Goal: Task Accomplishment & Management: Manage account settings

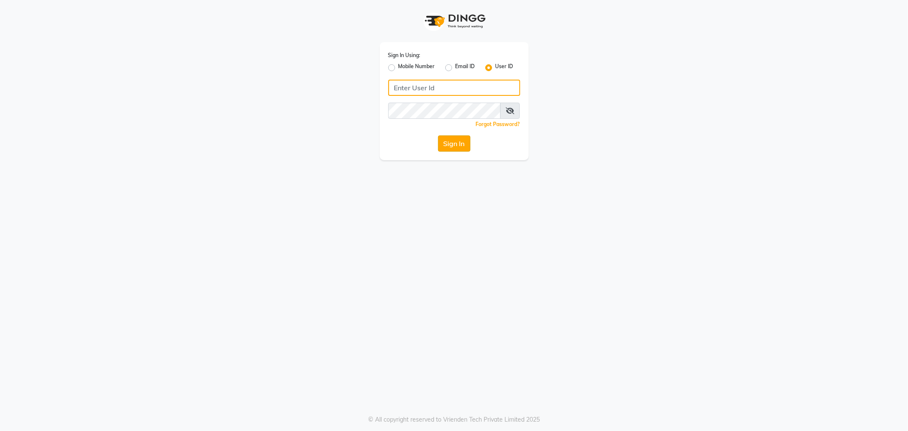
type input "e3597-01"
click at [459, 146] on button "Sign In" at bounding box center [454, 143] width 32 height 16
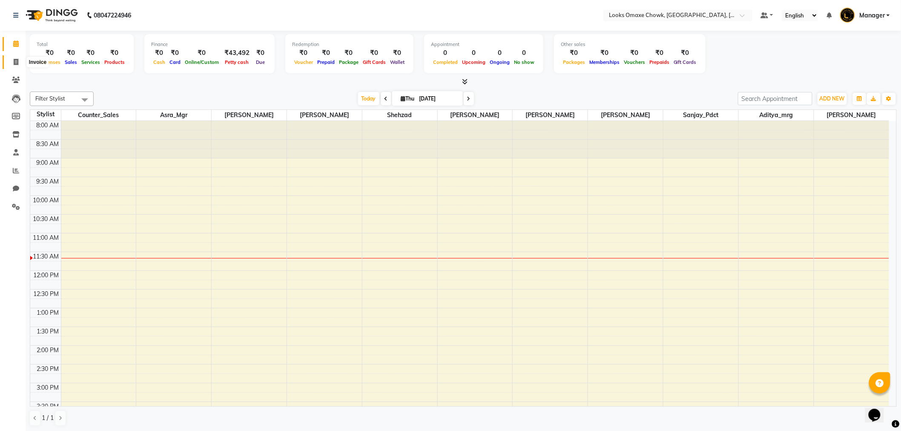
click at [16, 61] on icon at bounding box center [16, 62] width 5 height 6
select select "service"
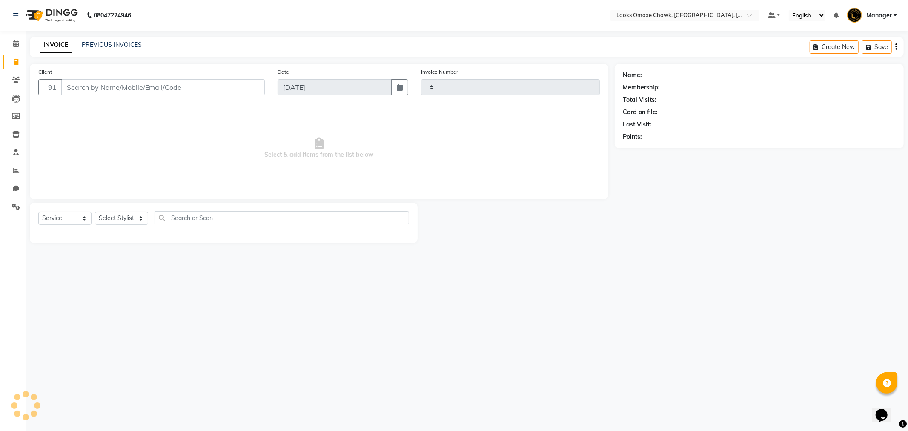
type input "0884"
select select "8121"
click at [18, 77] on icon at bounding box center [16, 80] width 8 height 6
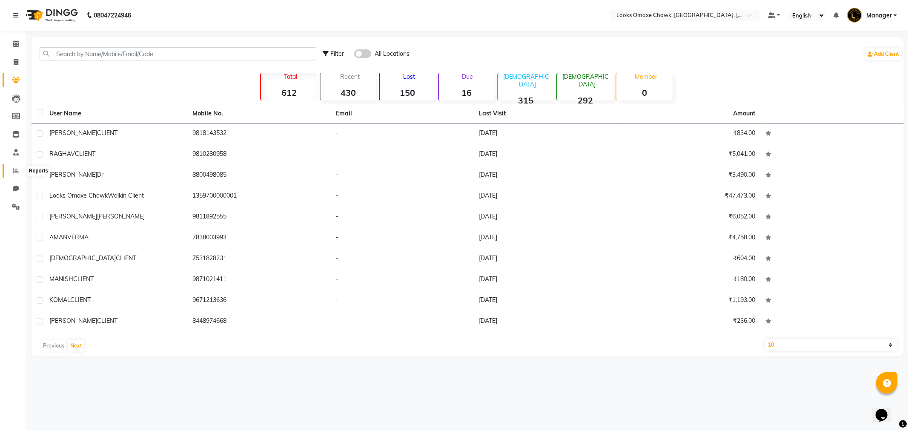
click at [14, 168] on icon at bounding box center [16, 170] width 6 height 6
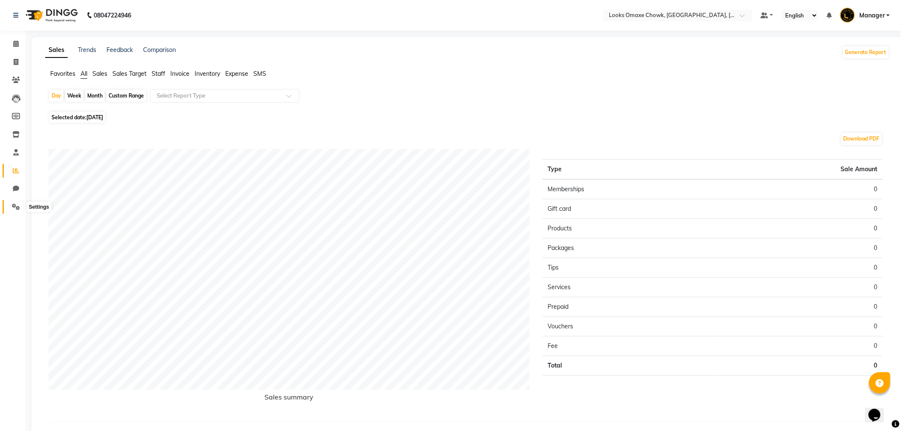
click at [15, 203] on span at bounding box center [16, 207] width 15 height 10
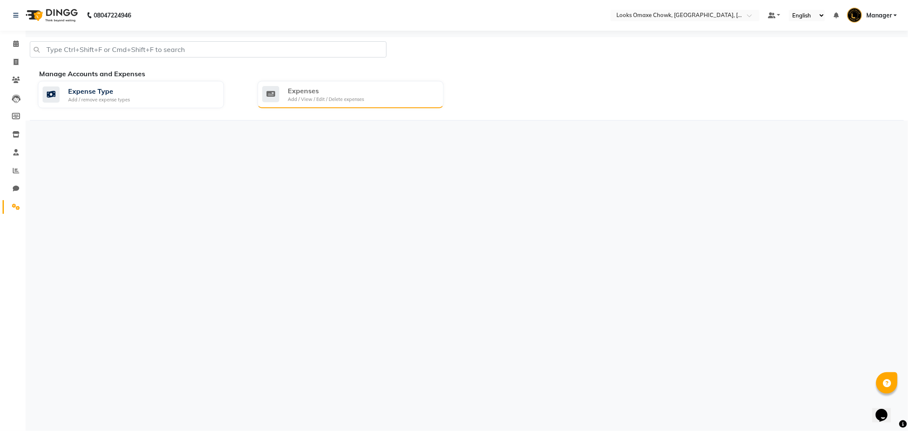
click at [278, 89] on icon at bounding box center [270, 94] width 17 height 16
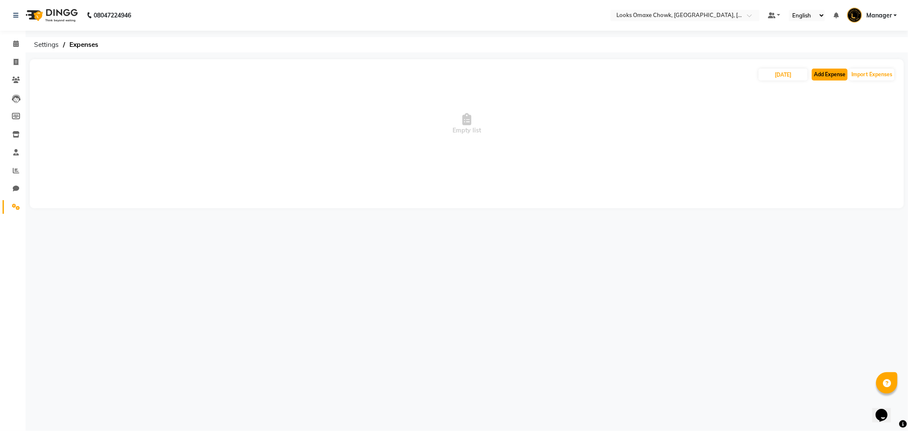
click at [832, 77] on button "Add Expense" at bounding box center [830, 75] width 36 height 12
select select "1"
select select "7249"
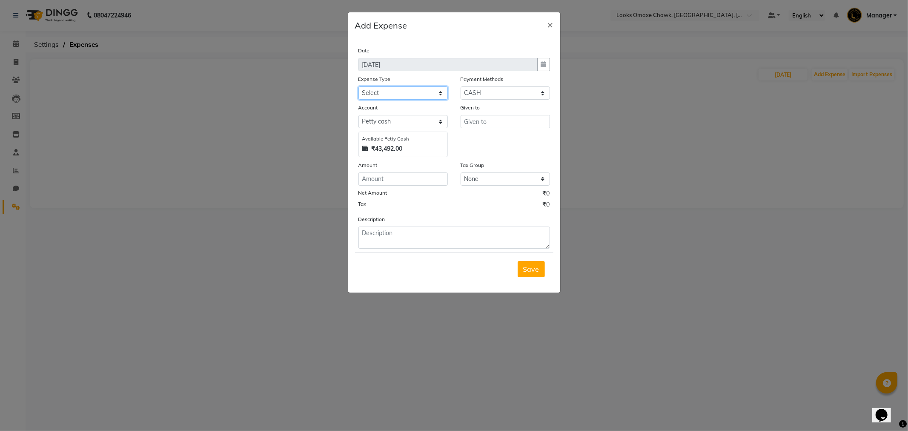
click at [406, 96] on select "Select Bank Deposit Blinkit Cash Handover CLIENT Client ordered food Client Ref…" at bounding box center [402, 92] width 89 height 13
select select "24472"
click at [358, 86] on select "Select Bank Deposit Blinkit Cash Handover CLIENT Client ordered food Client Ref…" at bounding box center [402, 92] width 89 height 13
click at [392, 173] on input "number" at bounding box center [402, 178] width 89 height 13
type input "100"
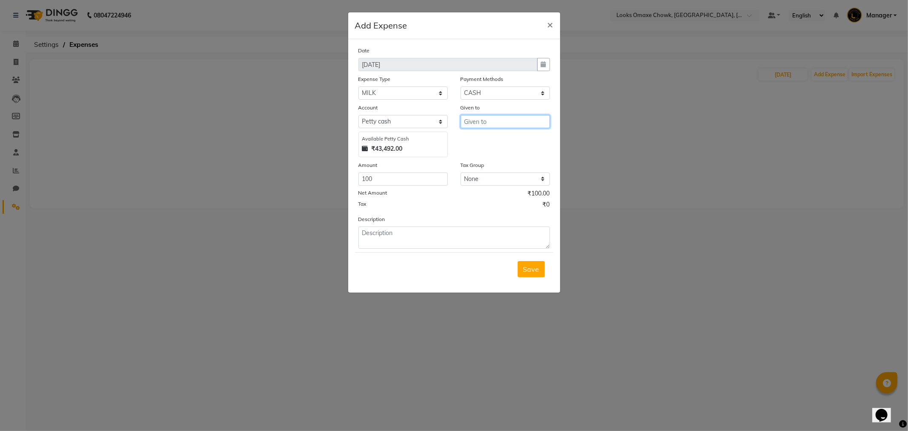
click at [483, 118] on input "text" at bounding box center [504, 121] width 89 height 13
drag, startPoint x: 503, startPoint y: 150, endPoint x: 507, endPoint y: 144, distance: 7.3
click at [507, 145] on ngb-typeahead-window "Co unter_Sales" at bounding box center [494, 139] width 68 height 21
click at [508, 142] on ngb-highlight "Co unter_Sales" at bounding box center [494, 139] width 46 height 9
type input "Counter_Sales"
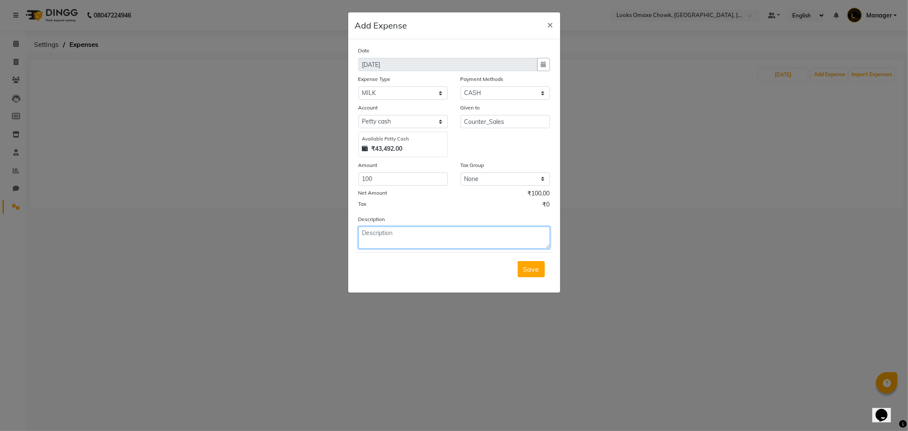
click at [415, 237] on textarea at bounding box center [454, 237] width 192 height 22
type textarea "PAID FOR MILK"
click at [537, 266] on span "Save" at bounding box center [531, 269] width 16 height 9
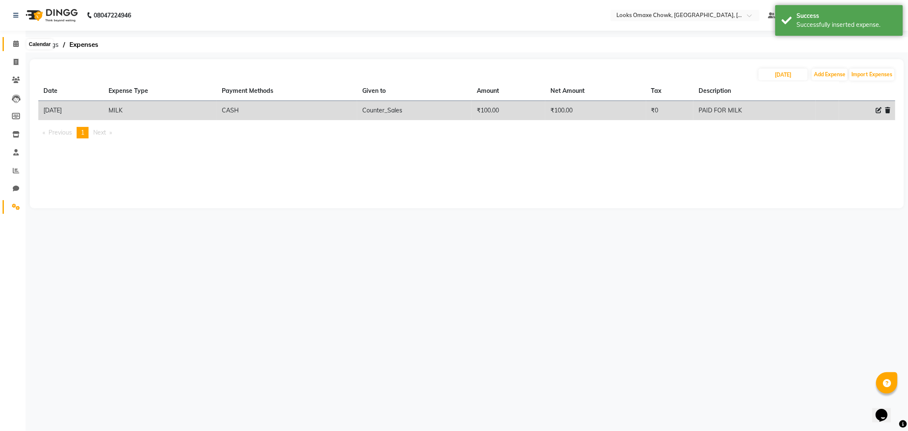
click at [14, 41] on icon at bounding box center [16, 43] width 6 height 6
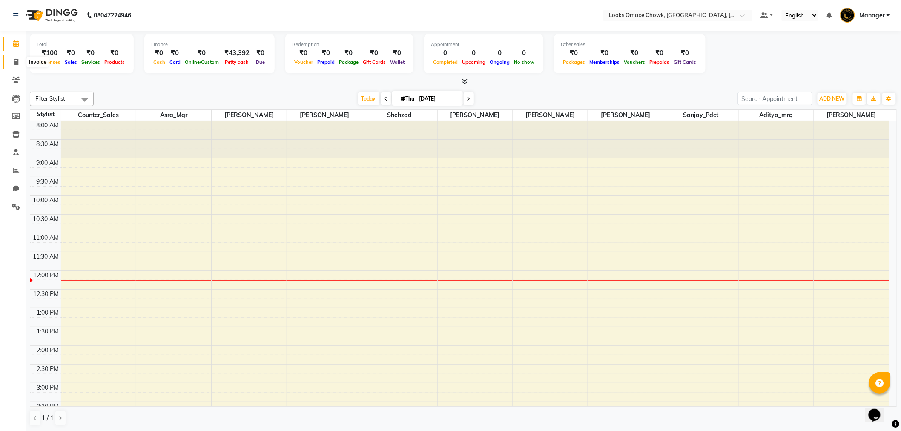
click at [16, 60] on icon at bounding box center [16, 62] width 5 height 6
select select "service"
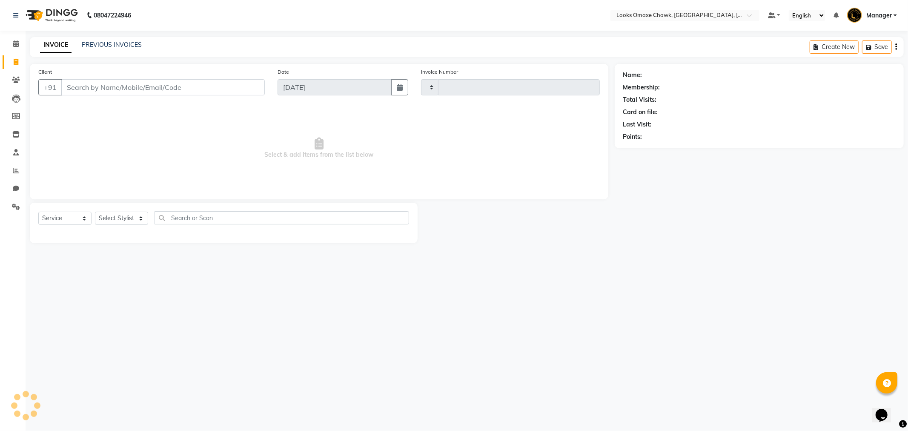
type input "0884"
select select "8121"
click at [160, 87] on input "Client" at bounding box center [162, 87] width 203 height 16
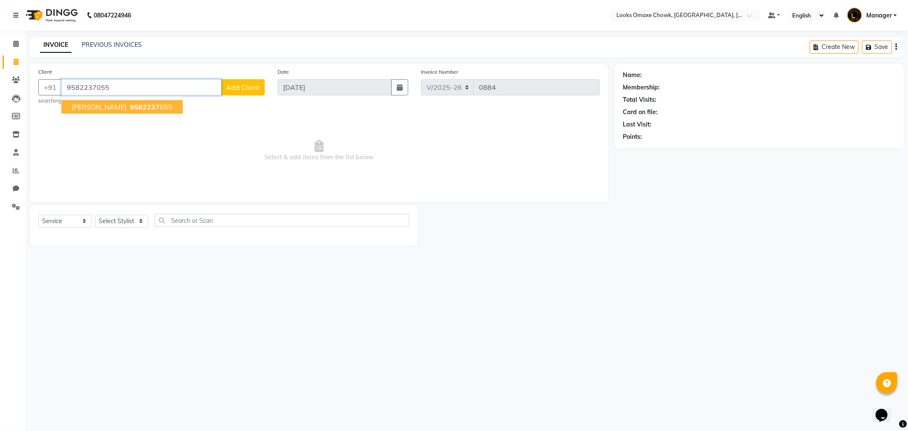
type input "9582237055"
select select "1: Object"
click at [128, 105] on ngb-highlight "9582237 055" at bounding box center [150, 107] width 44 height 9
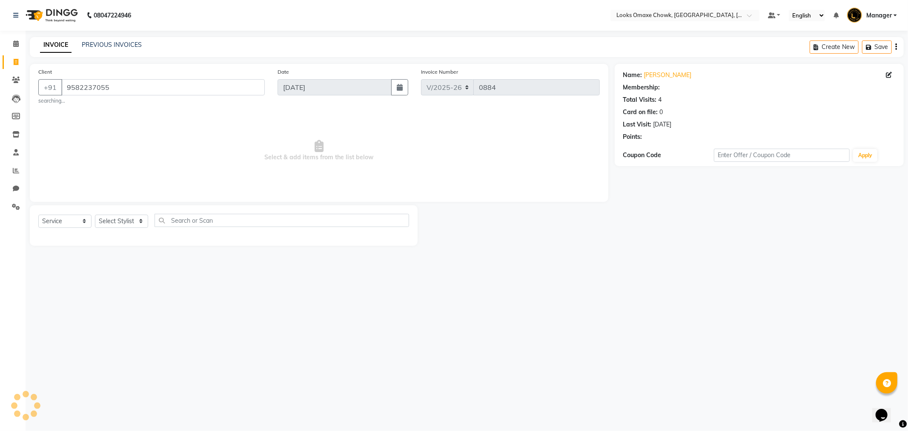
select select "1: Object"
click at [129, 220] on select "Select Stylist [PERSON_NAME] [PERSON_NAME] [PERSON_NAME] Counter_Sales Manager …" at bounding box center [121, 220] width 53 height 13
select select "75647"
click at [95, 214] on select "Select Stylist [PERSON_NAME] [PERSON_NAME] [PERSON_NAME] Counter_Sales Manager …" at bounding box center [121, 220] width 53 height 13
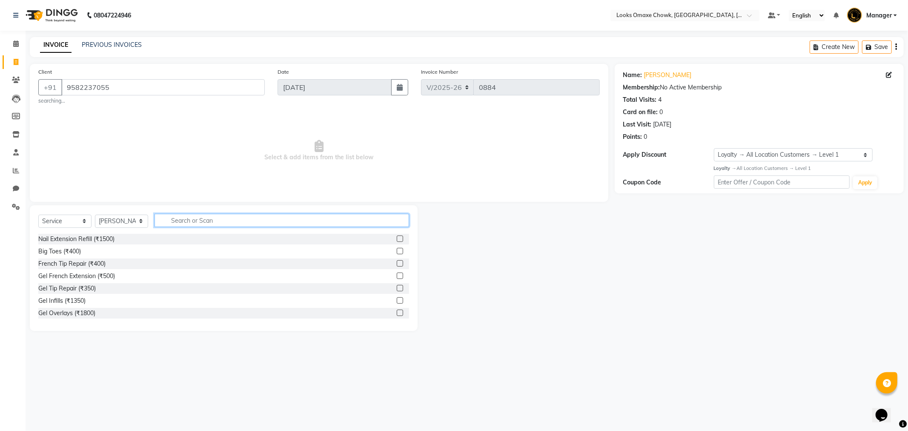
click at [218, 220] on input "text" at bounding box center [281, 220] width 254 height 13
type input "UPP"
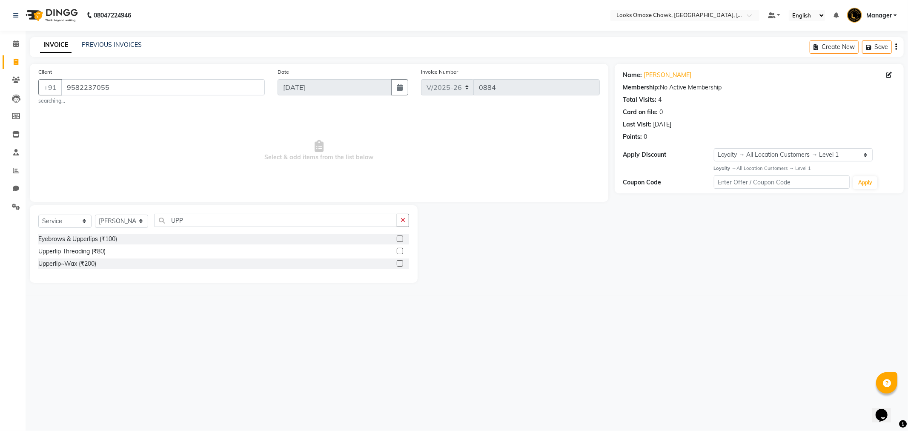
click at [400, 261] on label at bounding box center [400, 263] width 6 height 6
click at [400, 261] on input "checkbox" at bounding box center [400, 264] width 6 height 6
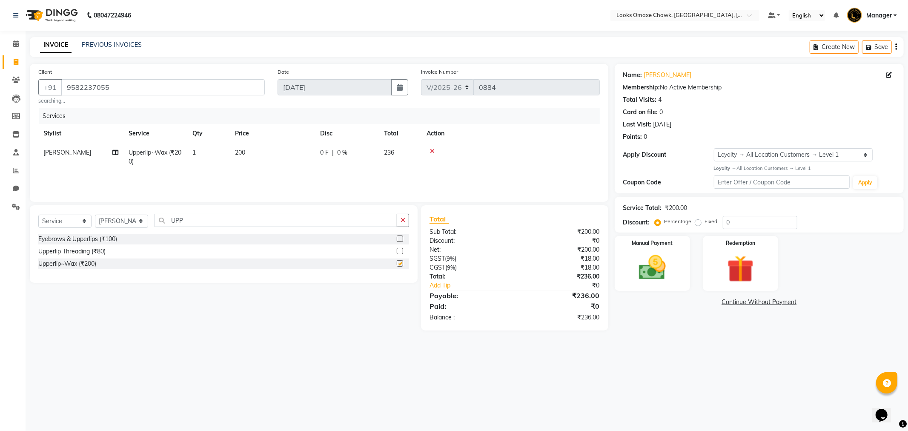
checkbox input "false"
click at [657, 260] on img at bounding box center [652, 268] width 46 height 32
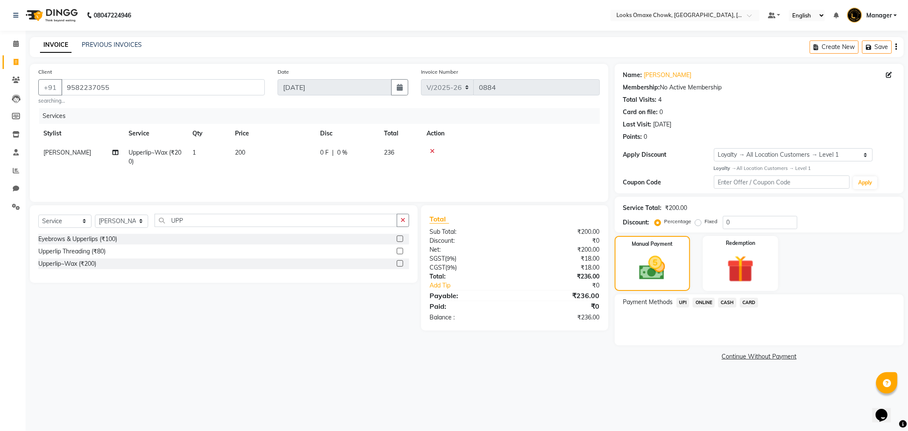
click at [701, 300] on span "ONLINE" at bounding box center [703, 302] width 22 height 10
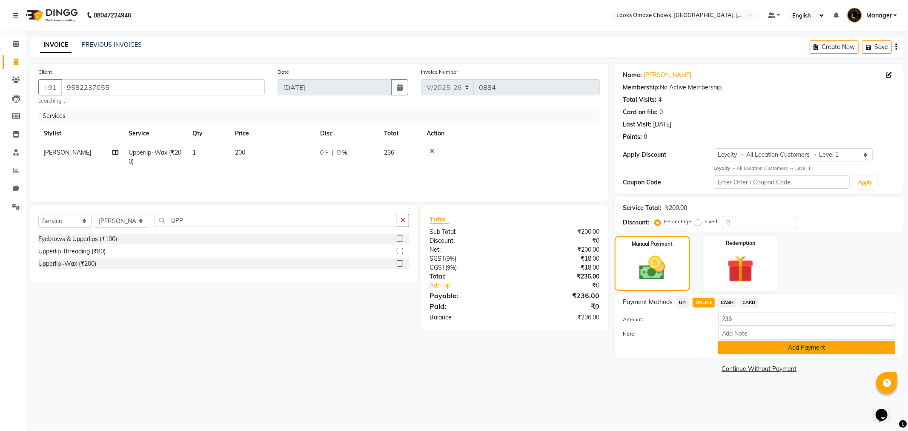
click at [739, 345] on button "Add Payment" at bounding box center [806, 347] width 177 height 13
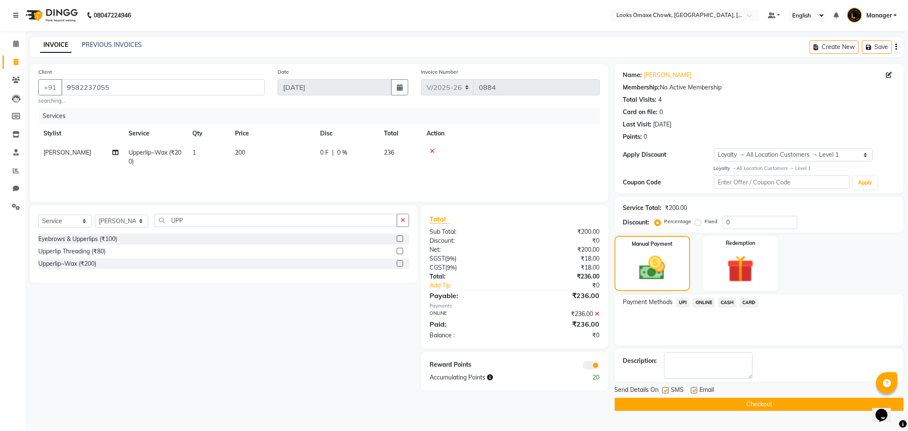
click at [664, 389] on label at bounding box center [665, 390] width 6 height 6
click at [664, 389] on input "checkbox" at bounding box center [665, 391] width 6 height 6
checkbox input "false"
click at [696, 399] on button "Checkout" at bounding box center [759, 403] width 289 height 13
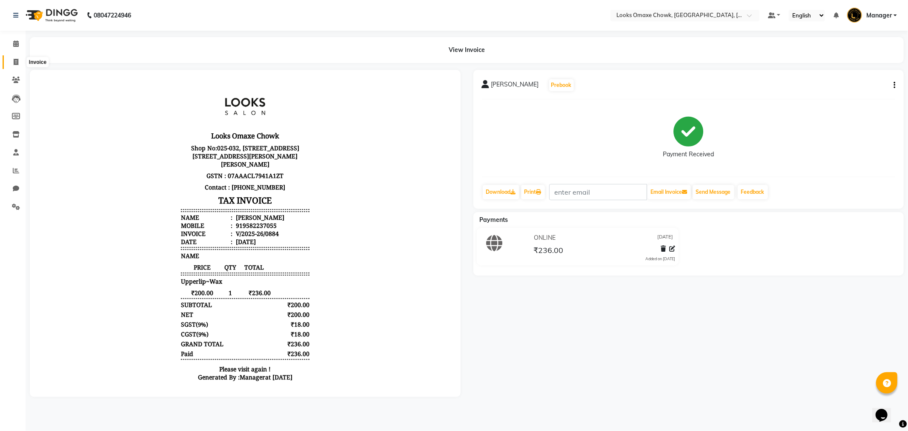
click at [14, 60] on icon at bounding box center [16, 62] width 5 height 6
select select "service"
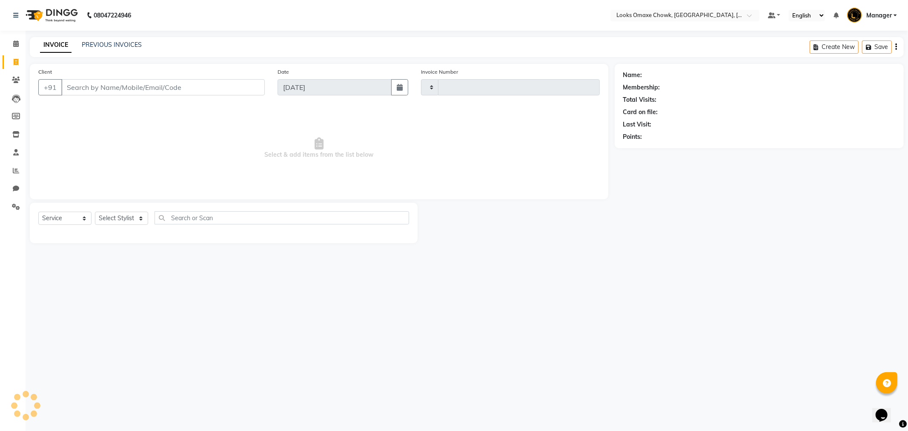
type input "0885"
select select "8121"
click at [140, 223] on select "Select Stylist [PERSON_NAME] [PERSON_NAME] [PERSON_NAME] Counter_Sales Manager …" at bounding box center [121, 218] width 53 height 13
select select "88598"
click at [95, 212] on select "Select Stylist [PERSON_NAME] [PERSON_NAME] [PERSON_NAME] Counter_Sales Manager …" at bounding box center [121, 218] width 53 height 13
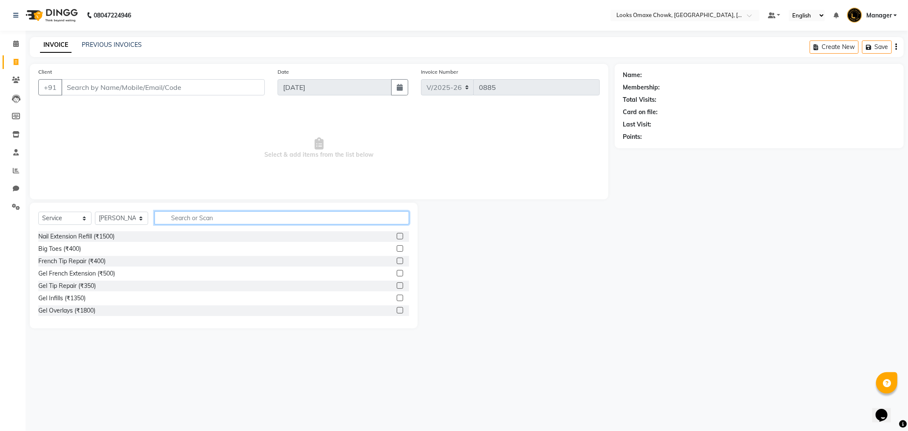
click at [220, 216] on input "text" at bounding box center [281, 217] width 254 height 13
type input "WASH"
click at [398, 274] on label at bounding box center [400, 273] width 6 height 6
click at [398, 274] on input "checkbox" at bounding box center [400, 274] width 6 height 6
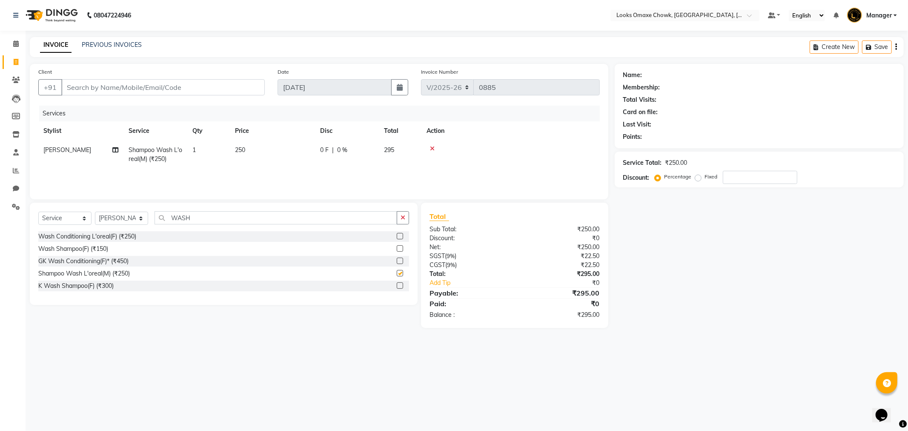
checkbox input "false"
click at [249, 149] on td "250" at bounding box center [272, 154] width 85 height 28
select select "88598"
click at [300, 154] on input "250" at bounding box center [312, 152] width 75 height 13
type input "2"
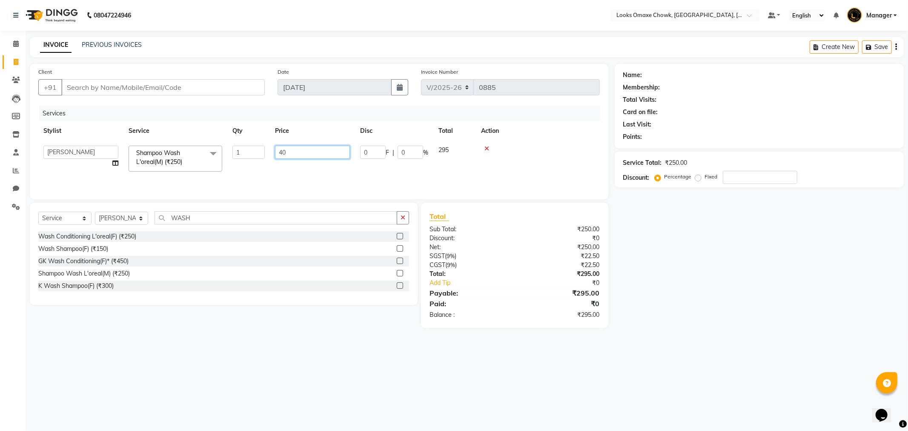
type input "400"
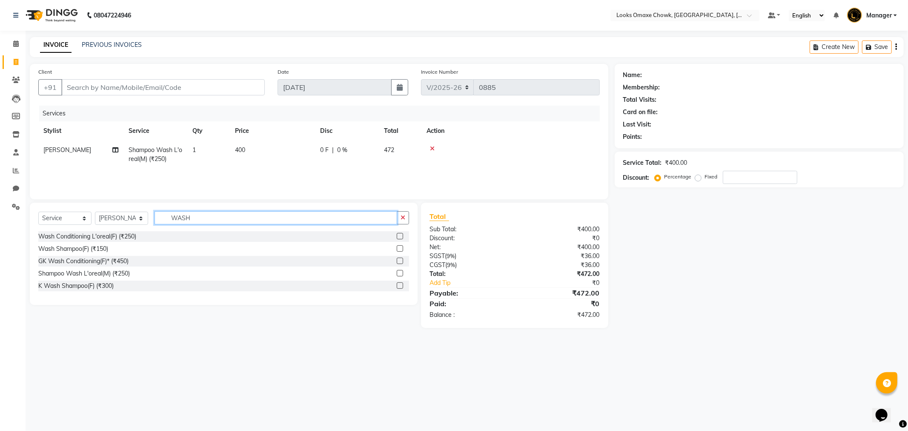
click at [270, 223] on input "WASH" at bounding box center [275, 217] width 243 height 13
type input "W"
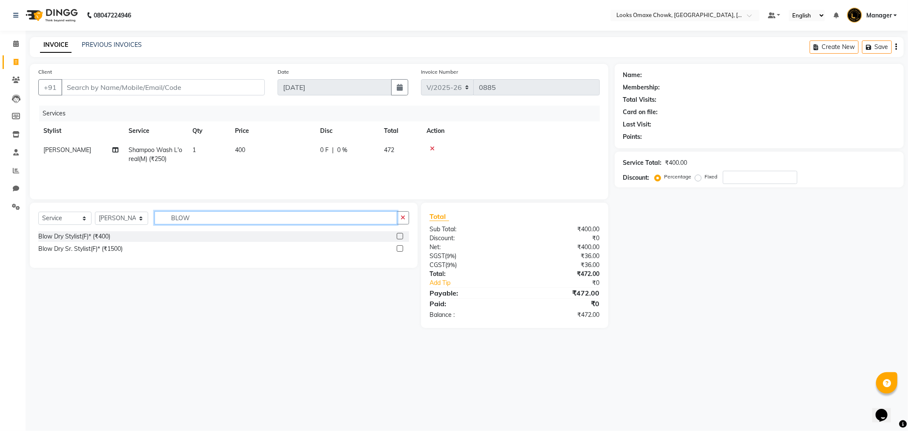
type input "BLOW"
click at [399, 234] on label at bounding box center [400, 236] width 6 height 6
click at [399, 234] on input "checkbox" at bounding box center [400, 237] width 6 height 6
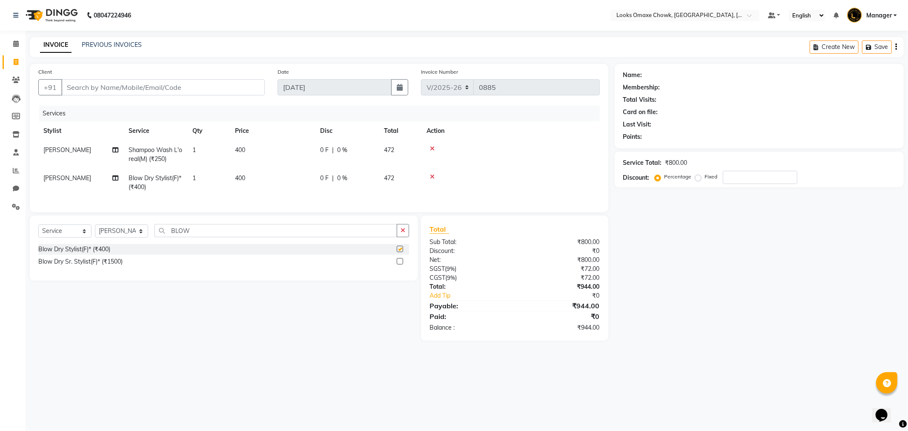
checkbox input "false"
click at [249, 178] on td "400" at bounding box center [272, 183] width 85 height 28
select select "88598"
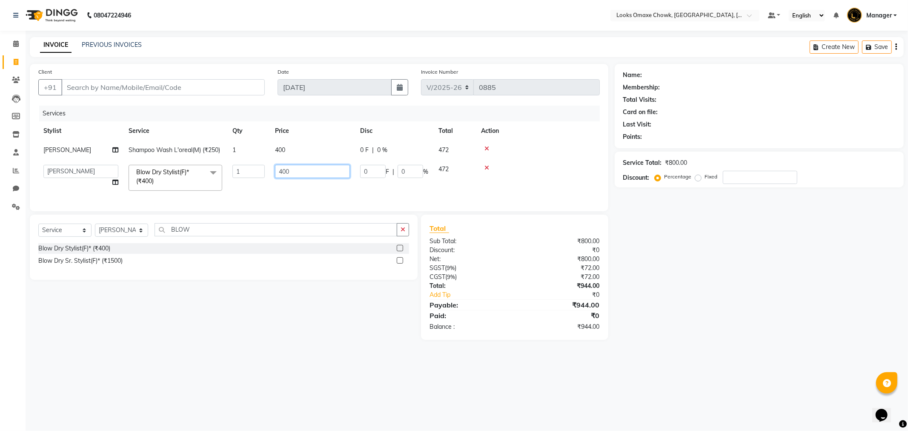
click at [310, 172] on input "400" at bounding box center [312, 171] width 75 height 13
type input "4"
type input "6"
type input "550"
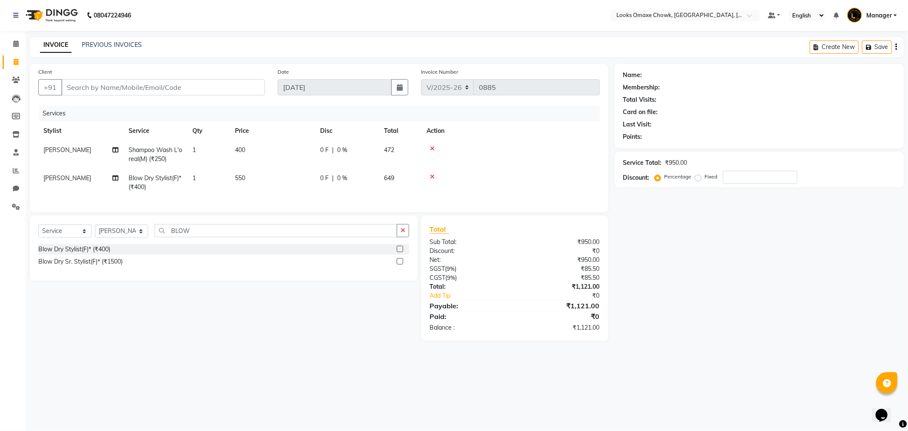
click at [300, 187] on td "550" at bounding box center [272, 183] width 85 height 28
select select "88598"
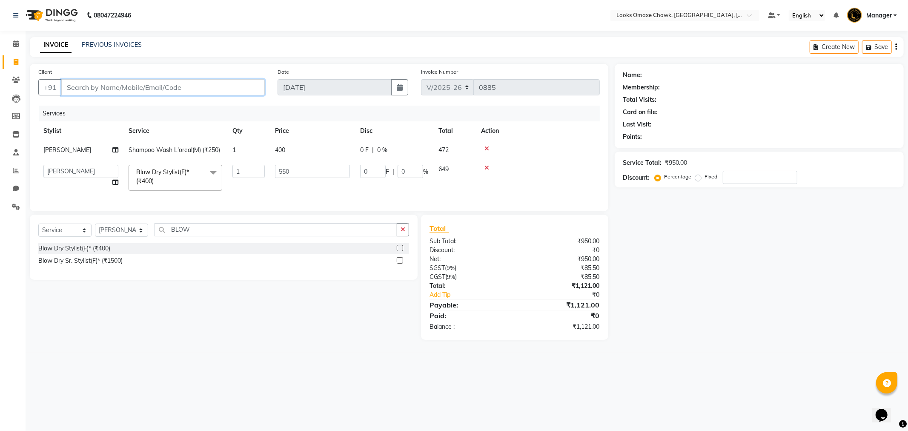
click at [162, 92] on input "Client" at bounding box center [162, 87] width 203 height 16
type input "9"
type input "0"
type input "9682384126"
click at [250, 82] on button "Add Client" at bounding box center [243, 87] width 44 height 16
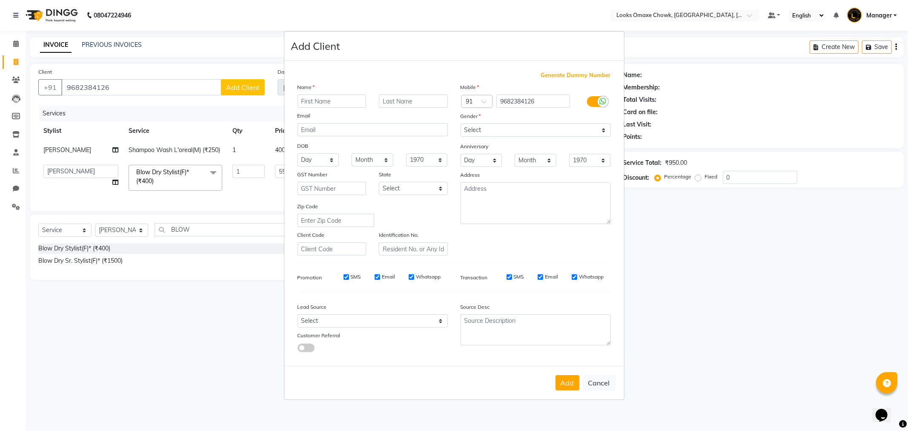
click at [329, 98] on input "text" at bounding box center [331, 100] width 69 height 13
type input "[PERSON_NAME]"
drag, startPoint x: 395, startPoint y: 98, endPoint x: 409, endPoint y: 100, distance: 14.1
click at [400, 99] on input "text" at bounding box center [413, 100] width 69 height 13
type input "CLIENT"
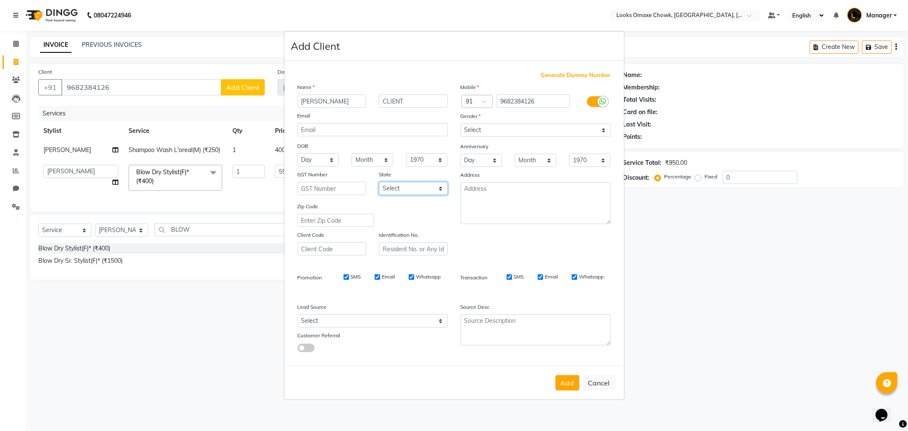
click at [440, 190] on select "Select [GEOGRAPHIC_DATA] [GEOGRAPHIC_DATA] [GEOGRAPHIC_DATA] [GEOGRAPHIC_DATA] …" at bounding box center [413, 188] width 69 height 13
select select "10"
click at [379, 182] on select "Select [GEOGRAPHIC_DATA] [GEOGRAPHIC_DATA] [GEOGRAPHIC_DATA] [GEOGRAPHIC_DATA] …" at bounding box center [413, 188] width 69 height 13
click at [588, 131] on select "Select [DEMOGRAPHIC_DATA] [DEMOGRAPHIC_DATA] Other Prefer Not To Say" at bounding box center [535, 129] width 150 height 13
click at [460, 123] on select "Select [DEMOGRAPHIC_DATA] [DEMOGRAPHIC_DATA] Other Prefer Not To Say" at bounding box center [535, 129] width 150 height 13
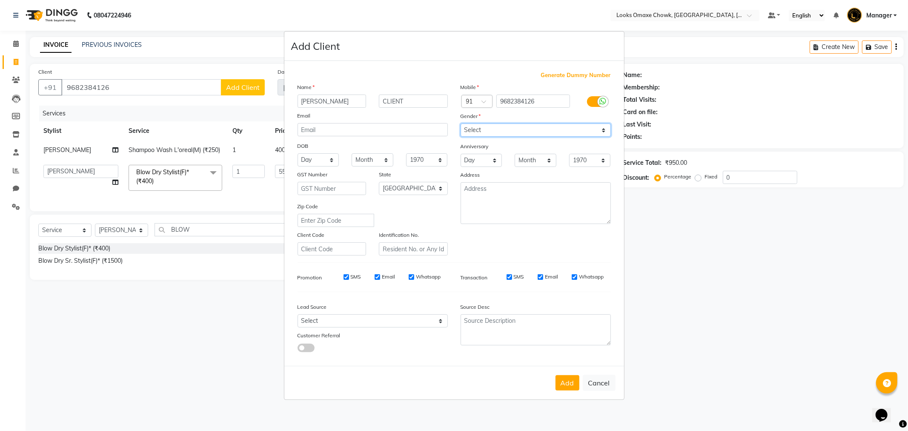
click at [592, 129] on select "Select [DEMOGRAPHIC_DATA] [DEMOGRAPHIC_DATA] Other Prefer Not To Say" at bounding box center [535, 129] width 150 height 13
select select "[DEMOGRAPHIC_DATA]"
click at [460, 123] on select "Select [DEMOGRAPHIC_DATA] [DEMOGRAPHIC_DATA] Other Prefer Not To Say" at bounding box center [535, 129] width 150 height 13
click at [570, 386] on button "Add" at bounding box center [567, 382] width 24 height 15
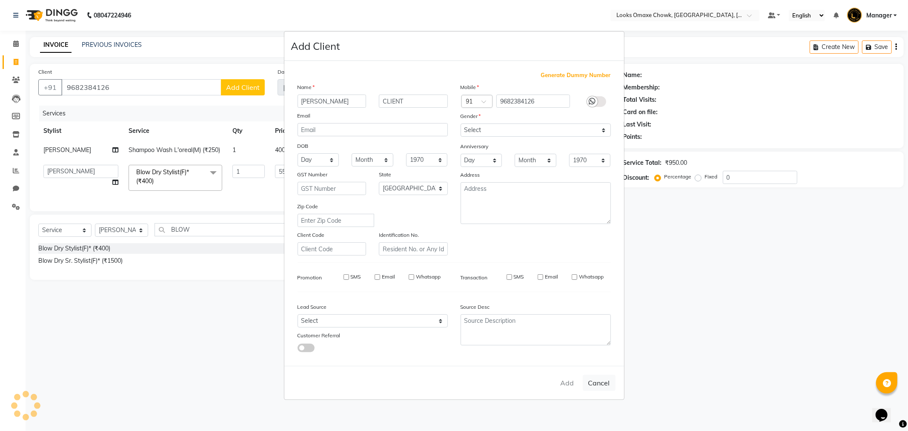
select select
select select "null"
select select
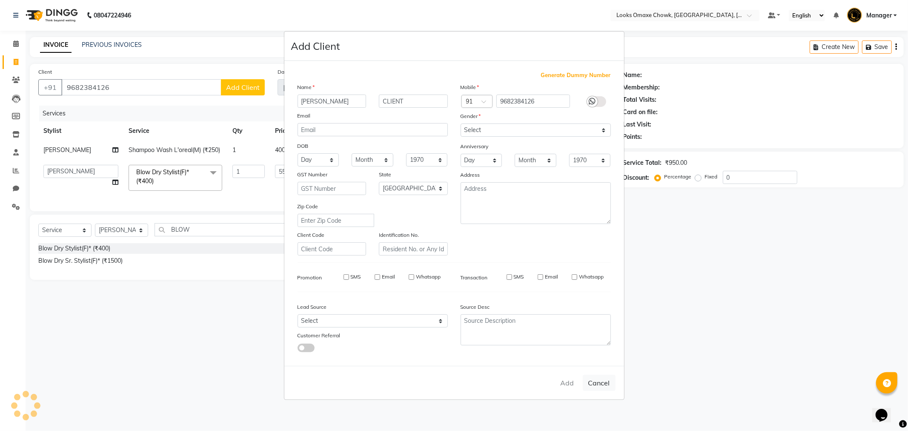
select select
checkbox input "false"
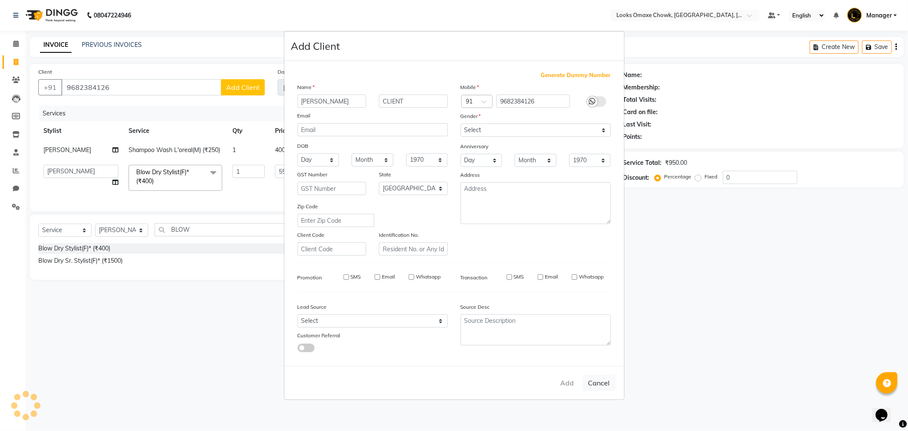
checkbox input "false"
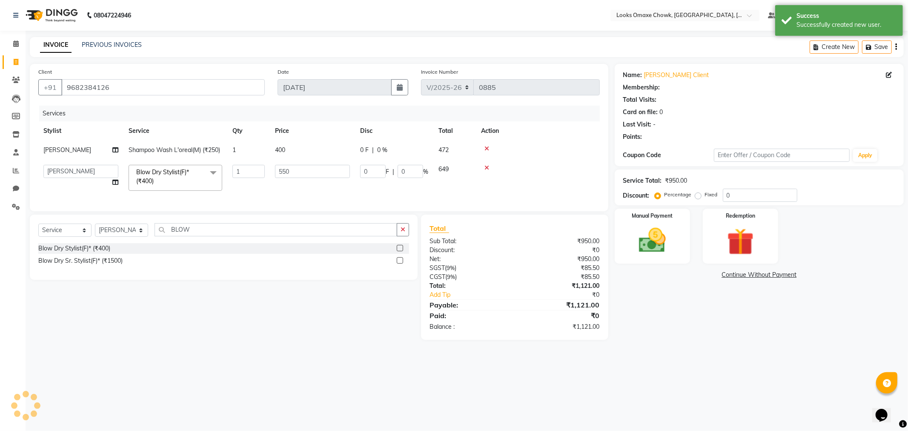
select select "1: Object"
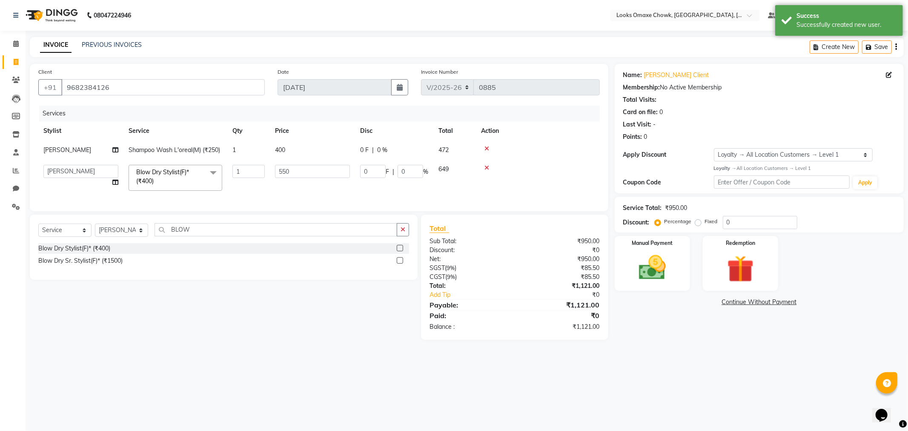
click at [498, 194] on td at bounding box center [538, 178] width 124 height 36
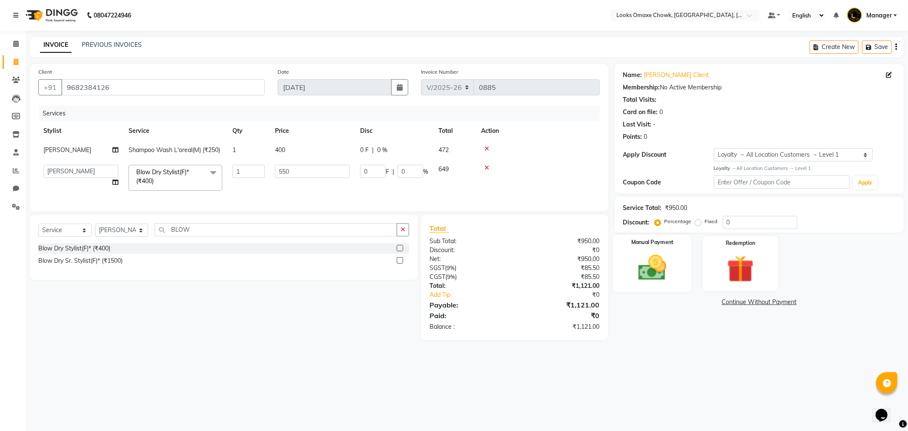
click at [666, 265] on img at bounding box center [652, 268] width 46 height 32
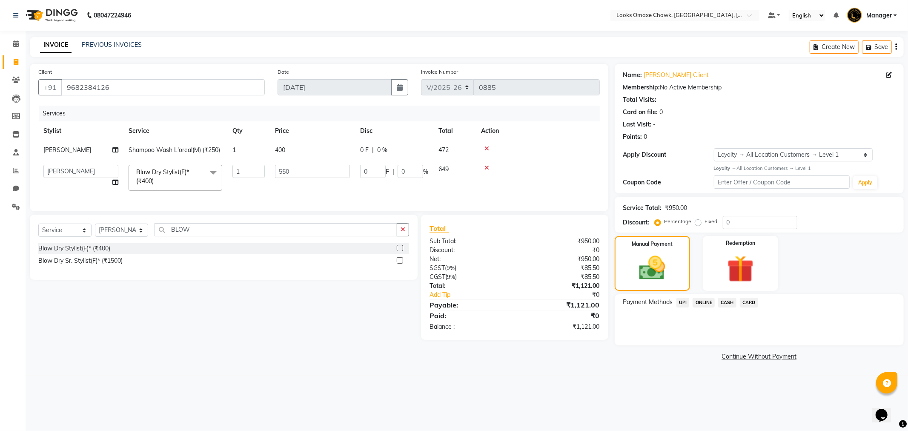
click at [729, 304] on span "CASH" at bounding box center [727, 302] width 18 height 10
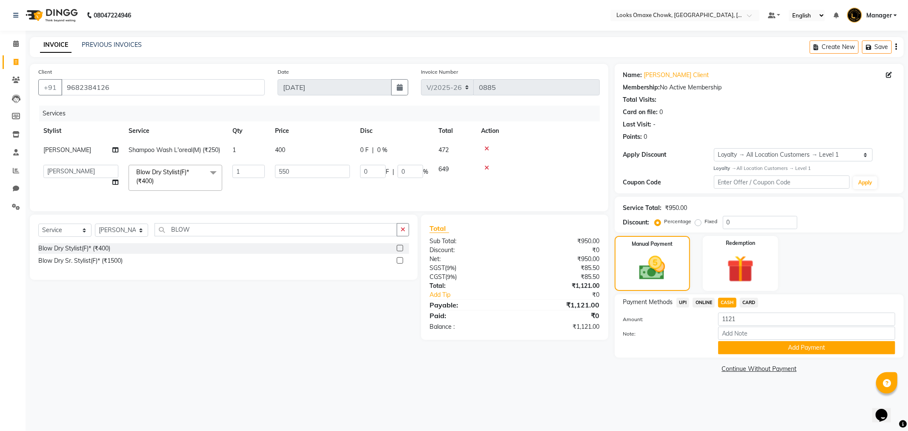
drag, startPoint x: 545, startPoint y: 415, endPoint x: 599, endPoint y: 355, distance: 81.1
click at [545, 415] on div "08047224946 Select Location × Looks Omaxe Chowk, [GEOGRAPHIC_DATA], [GEOGRAPHIC…" at bounding box center [454, 215] width 908 height 431
click at [870, 43] on button "Save" at bounding box center [877, 46] width 30 height 13
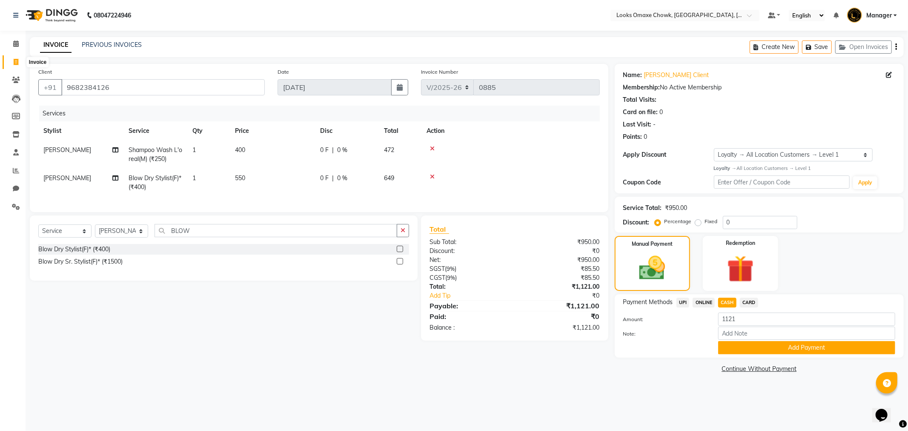
click at [17, 66] on span at bounding box center [16, 62] width 15 height 10
select select "service"
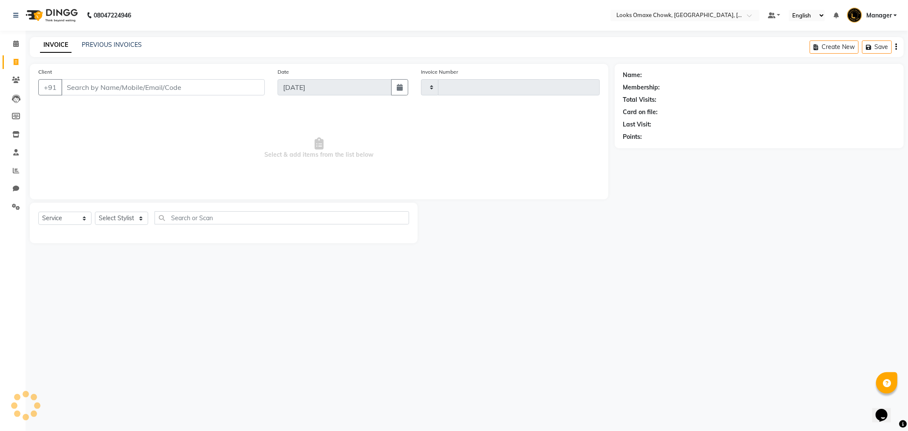
type input "0885"
select select "8121"
click at [129, 44] on link "PREVIOUS INVOICES" at bounding box center [112, 45] width 60 height 8
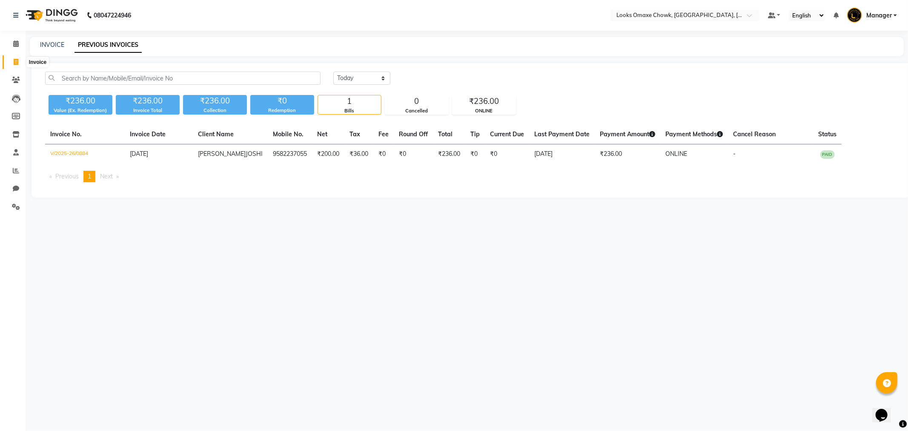
click at [15, 57] on span at bounding box center [16, 62] width 15 height 10
select select "8121"
select select "service"
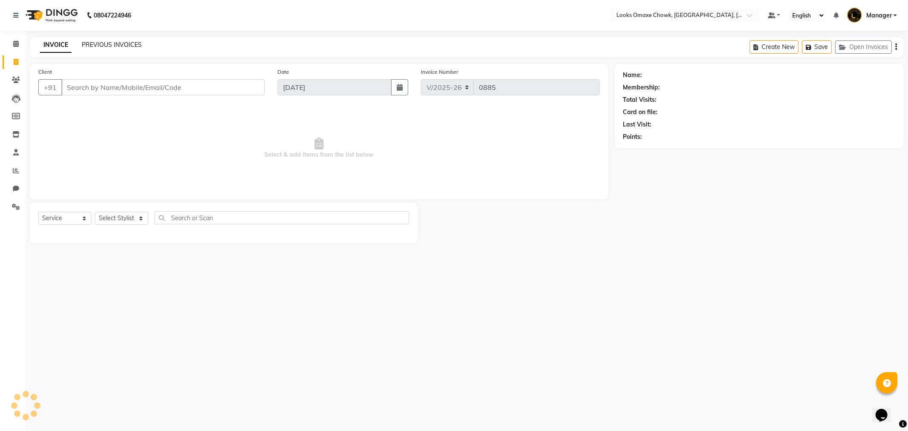
click at [108, 44] on link "PREVIOUS INVOICES" at bounding box center [112, 45] width 60 height 8
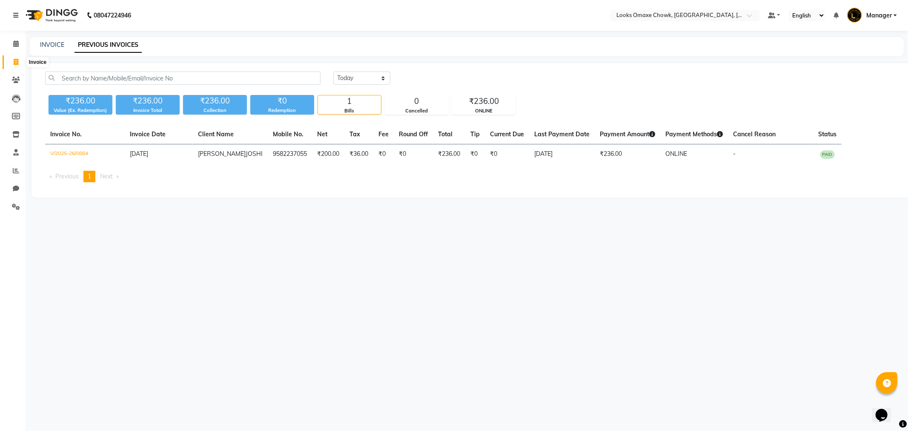
click at [14, 64] on icon at bounding box center [16, 62] width 5 height 6
select select "service"
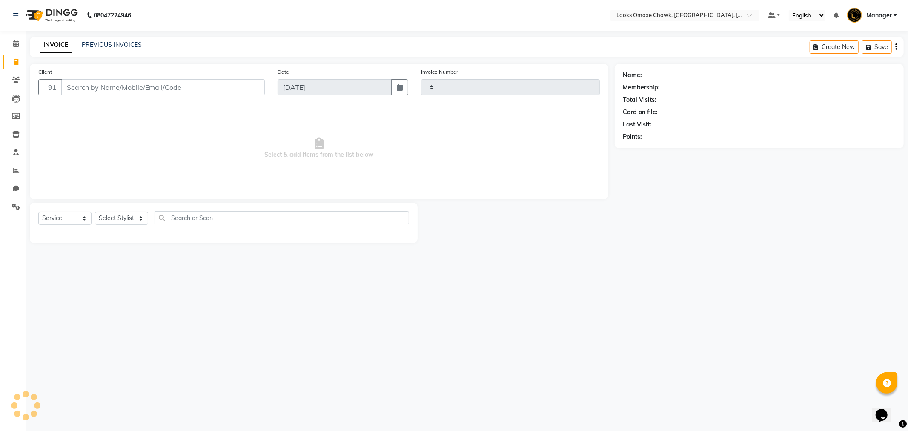
type input "0885"
select select "8121"
click at [866, 48] on button "Open Invoices" at bounding box center [863, 46] width 57 height 13
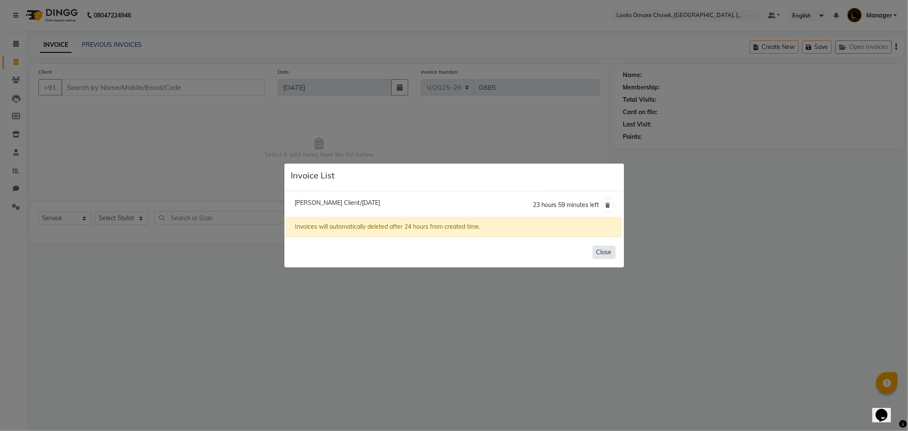
click at [601, 252] on button "Close" at bounding box center [603, 252] width 23 height 13
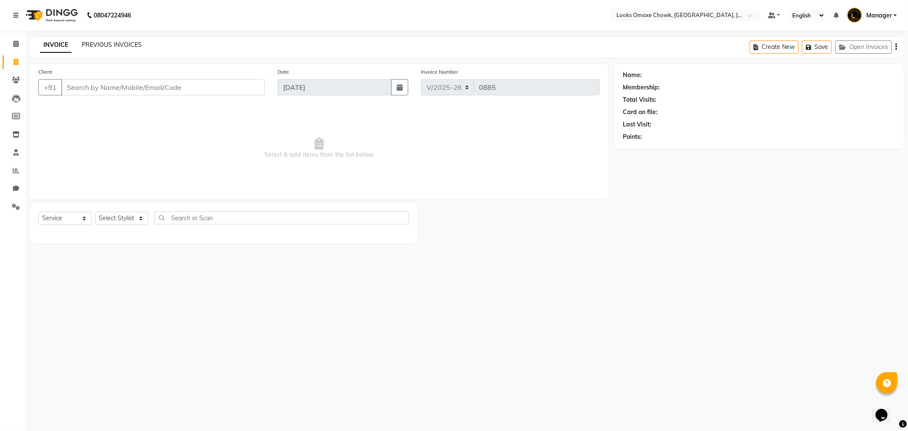
click at [111, 43] on link "PREVIOUS INVOICES" at bounding box center [112, 45] width 60 height 8
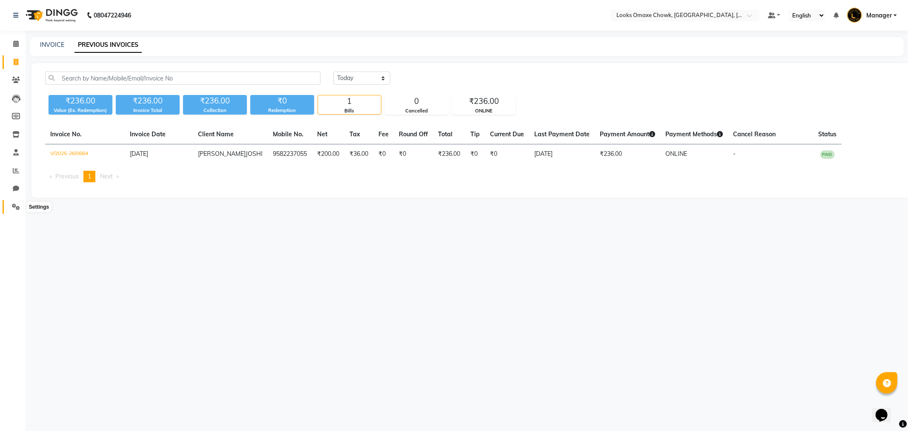
click at [13, 209] on icon at bounding box center [16, 206] width 8 height 6
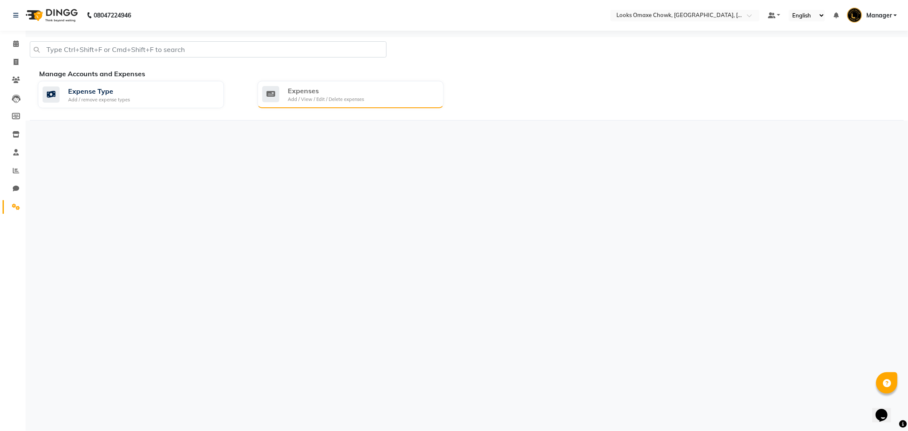
click at [306, 91] on div "Expenses" at bounding box center [326, 91] width 76 height 10
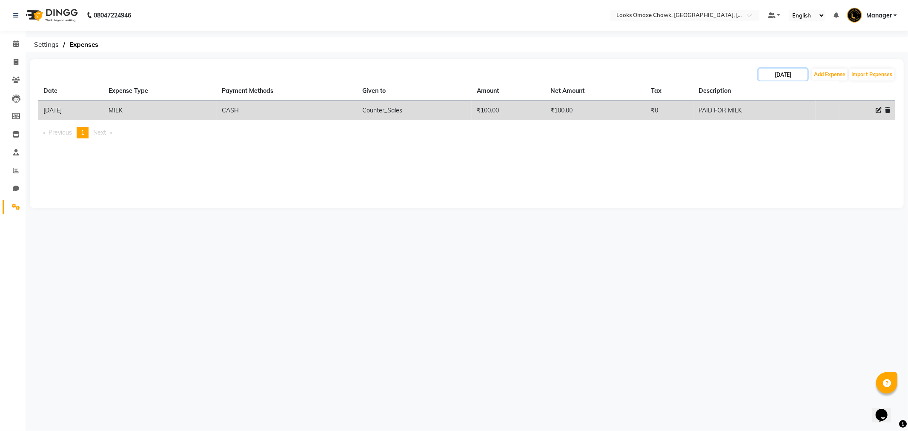
click at [788, 73] on input "[DATE]" at bounding box center [782, 75] width 49 height 12
select select "9"
select select "2025"
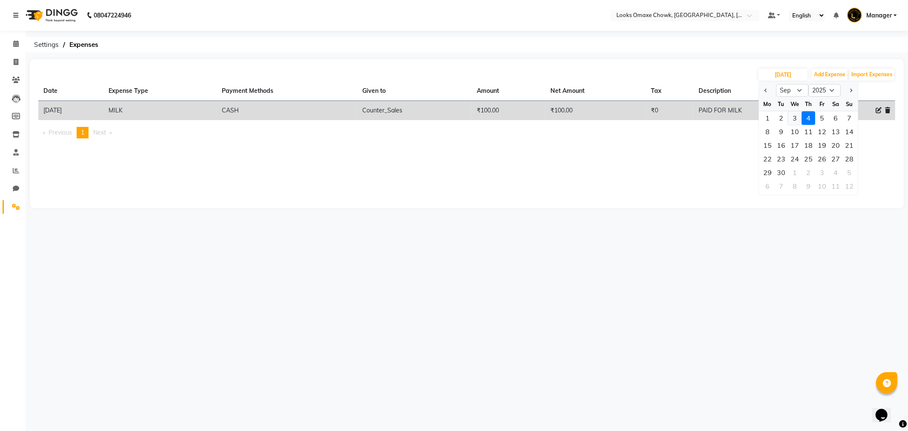
click at [791, 117] on div "3" at bounding box center [795, 118] width 14 height 14
type input "[DATE]"
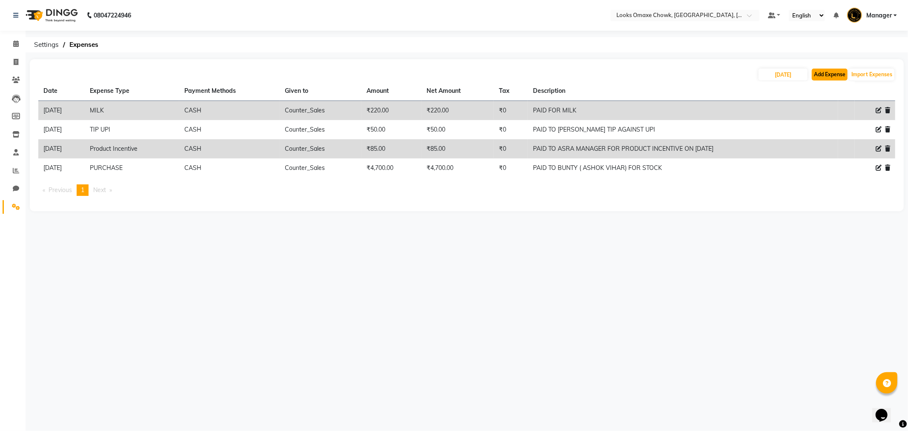
click at [835, 77] on button "Add Expense" at bounding box center [830, 75] width 36 height 12
select select "1"
select select "7249"
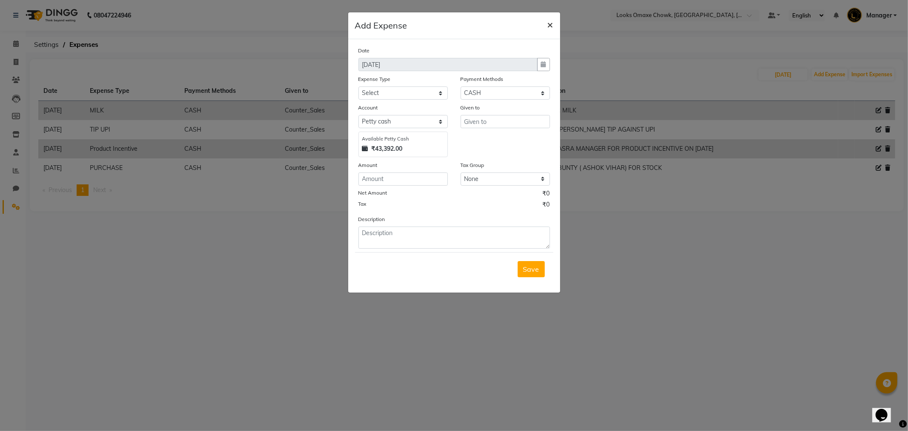
click at [550, 28] on span "×" at bounding box center [550, 24] width 6 height 13
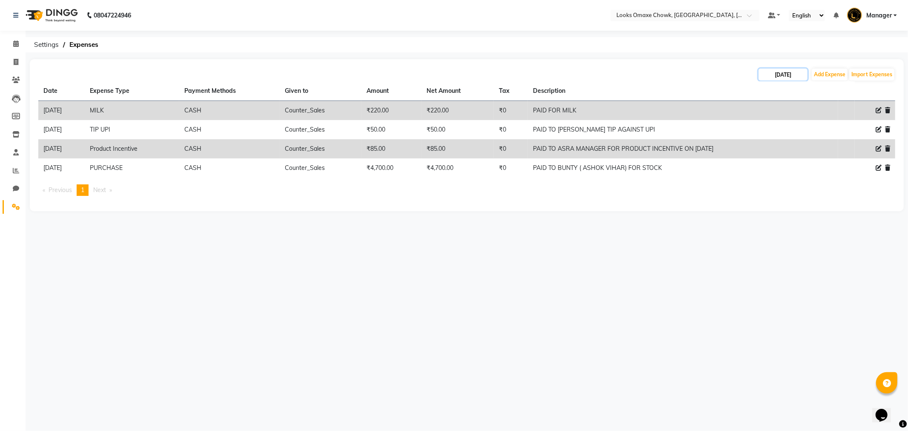
click at [791, 71] on input "[DATE]" at bounding box center [782, 75] width 49 height 12
select select "9"
select select "2025"
click at [807, 118] on div "4" at bounding box center [808, 118] width 14 height 14
type input "[DATE]"
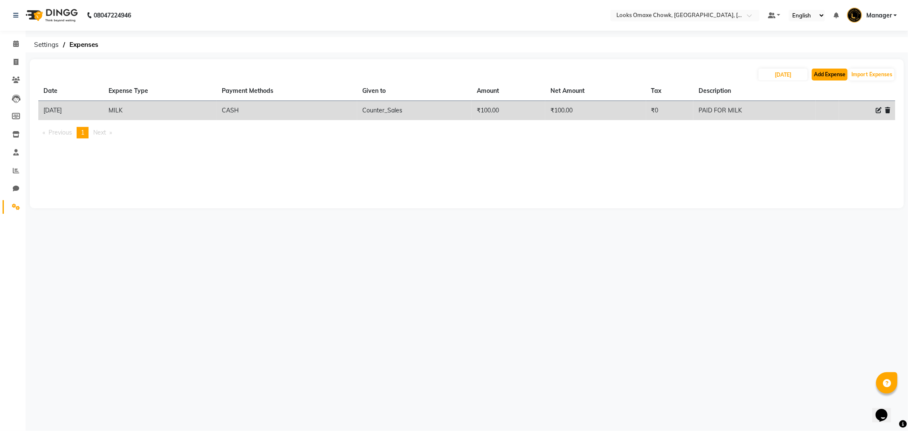
click at [820, 73] on button "Add Expense" at bounding box center [830, 75] width 36 height 12
select select "1"
select select "7249"
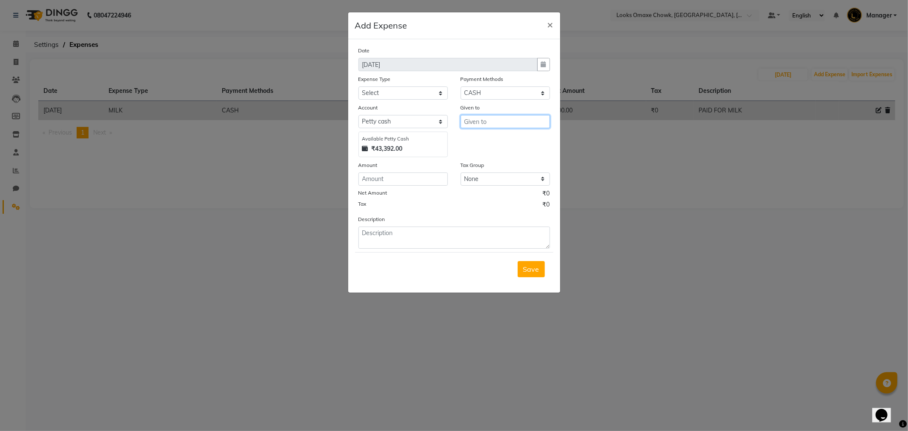
click at [512, 117] on input "text" at bounding box center [504, 121] width 89 height 13
click at [504, 143] on ngb-highlight "Co unter_Sales" at bounding box center [494, 139] width 46 height 9
type input "Counter_Sales"
click at [419, 179] on input "number" at bounding box center [402, 178] width 89 height 13
type input "600"
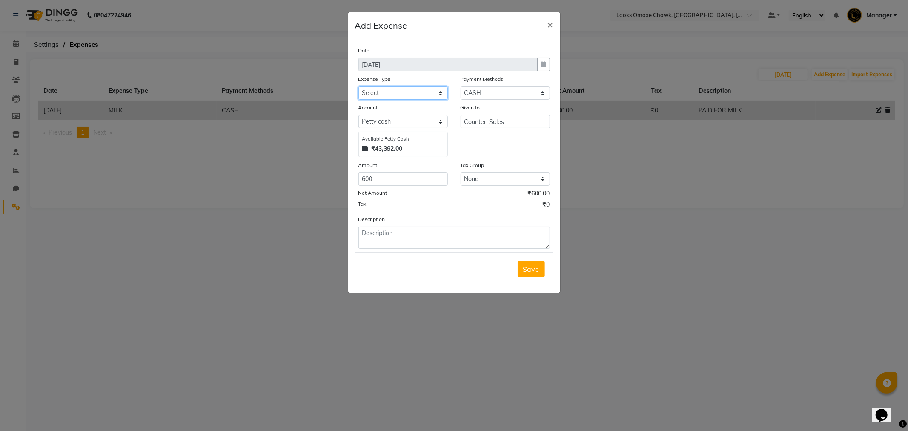
click at [420, 93] on select "Select Bank Deposit Blinkit Cash Handover CLIENT Client ordered food Client Ref…" at bounding box center [402, 92] width 89 height 13
select select "24434"
click at [358, 86] on select "Select Bank Deposit Blinkit Cash Handover CLIENT Client ordered food Client Ref…" at bounding box center [402, 92] width 89 height 13
click at [417, 234] on textarea at bounding box center [454, 237] width 192 height 22
click at [454, 231] on textarea "PAID FOR TISSUE PAPER BOXES FOR SALON USE" at bounding box center [454, 237] width 192 height 22
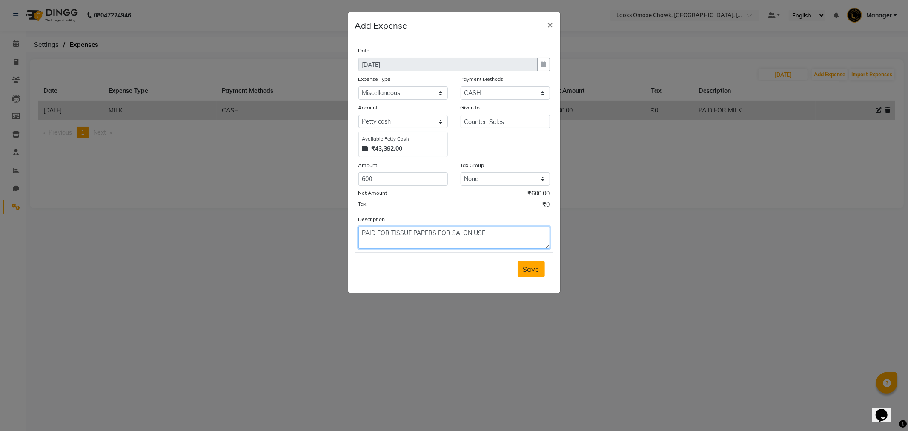
type textarea "PAID FOR TISSUE PAPERS FOR SALON USE"
click at [523, 273] on span "Save" at bounding box center [531, 269] width 16 height 9
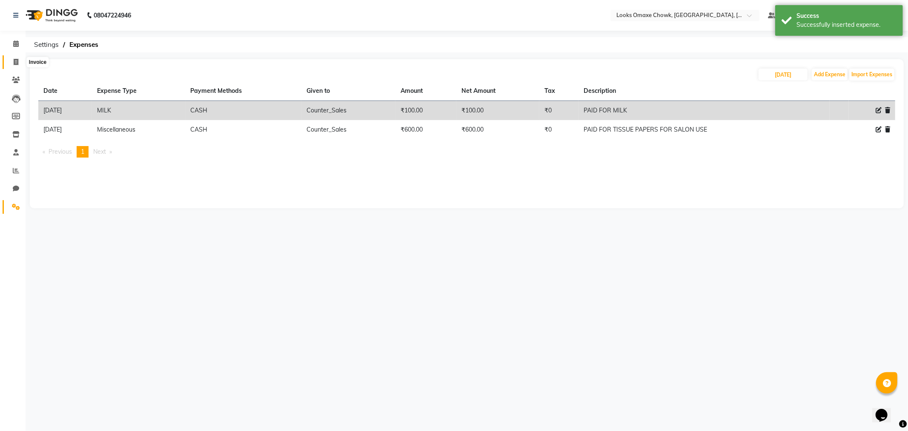
click at [11, 65] on span at bounding box center [16, 62] width 15 height 10
select select "8121"
select select "service"
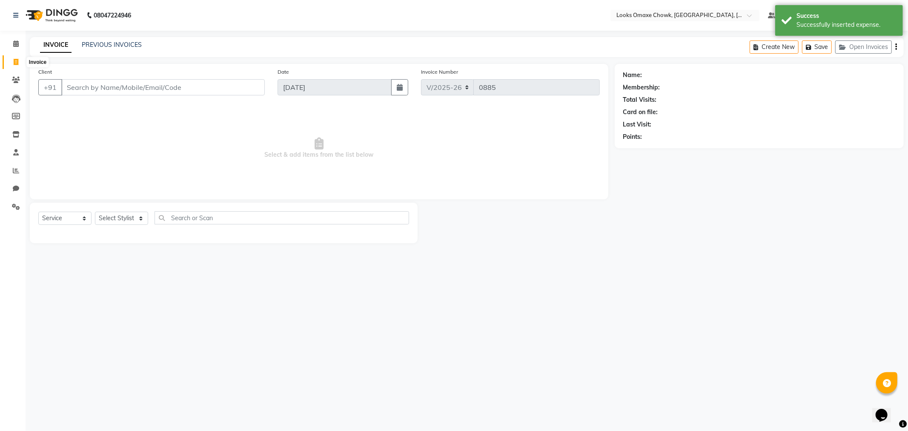
click at [11, 63] on span at bounding box center [16, 62] width 15 height 10
select select "8121"
select select "service"
